Goal: Task Accomplishment & Management: Complete application form

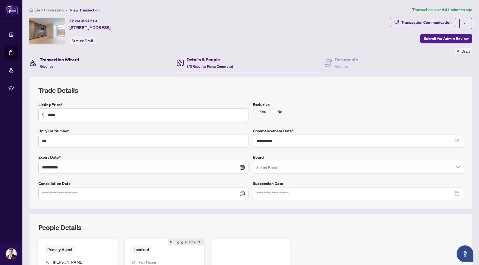
click at [66, 57] on h4 "Transaction Wizard" at bounding box center [59, 59] width 39 height 7
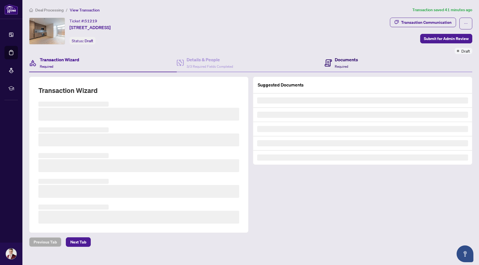
click at [337, 63] on div "Documents Required" at bounding box center [346, 62] width 23 height 13
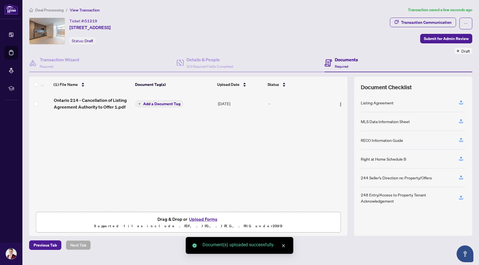
click at [156, 104] on span "Add a Document Tag" at bounding box center [161, 104] width 37 height 4
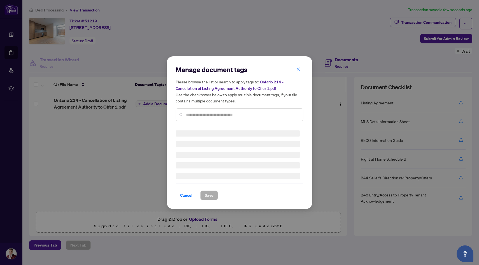
click at [197, 113] on input "text" at bounding box center [242, 115] width 113 height 6
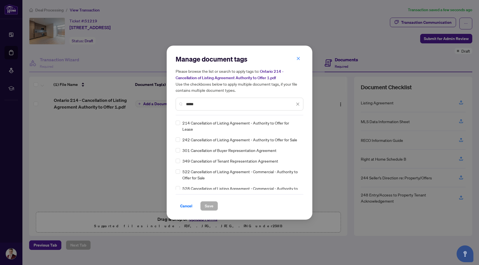
type input "*****"
click at [209, 206] on span "Save" at bounding box center [209, 206] width 9 height 9
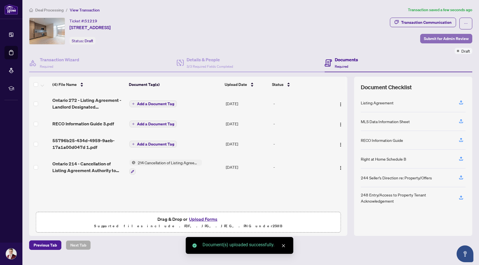
click at [441, 39] on span "Submit for Admin Review" at bounding box center [446, 38] width 45 height 9
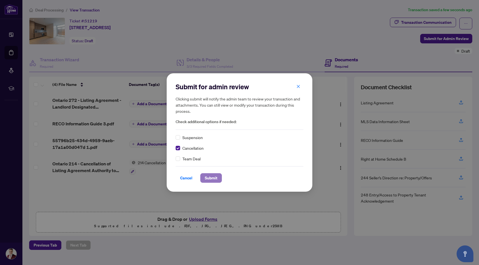
click at [213, 181] on span "Submit" at bounding box center [211, 178] width 13 height 9
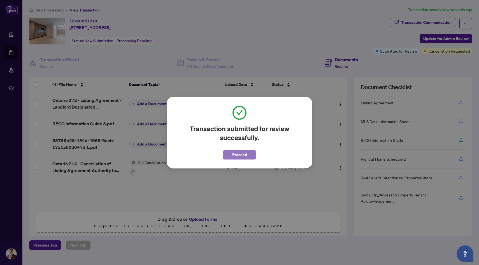
click at [247, 157] on button "Proceed" at bounding box center [240, 155] width 34 height 10
